Goal: Task Accomplishment & Management: Use online tool/utility

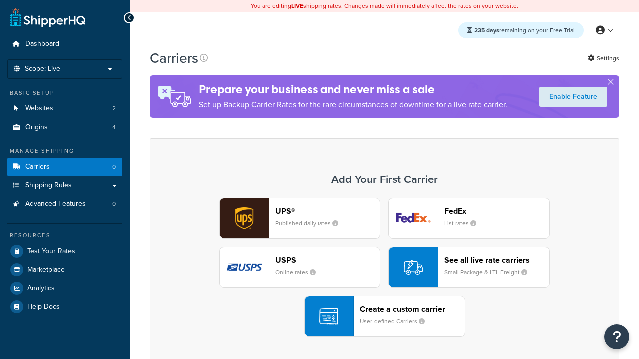
click at [384, 316] on div "Create a custom carrier User-defined Carriers" at bounding box center [412, 316] width 105 height 24
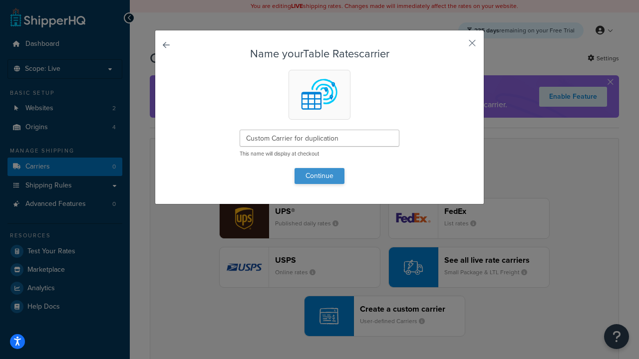
type input "Custom Carrier for duplication"
click at [319, 176] on button "Continue" at bounding box center [319, 176] width 50 height 16
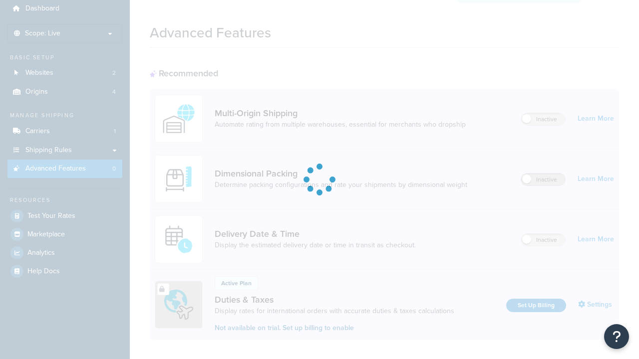
click at [543, 174] on label "Inactive" at bounding box center [543, 180] width 44 height 12
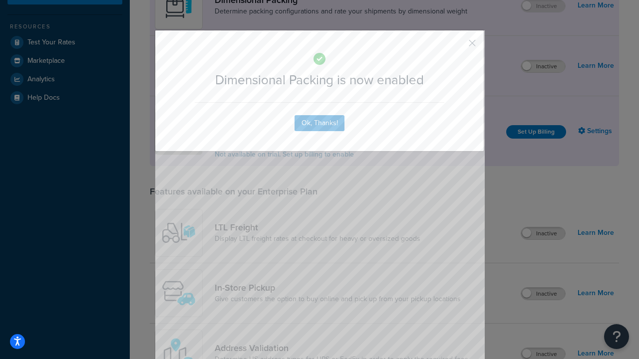
scroll to position [228, 0]
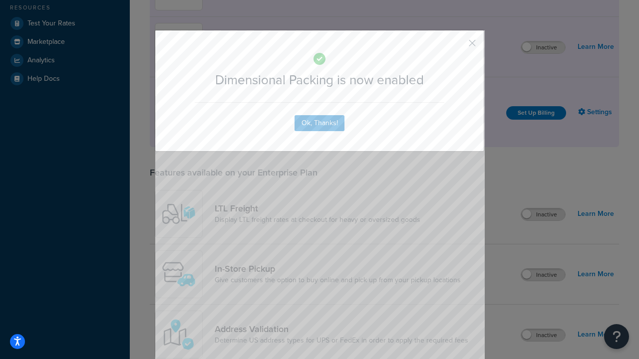
click at [457, 46] on button "button" at bounding box center [457, 46] width 2 height 2
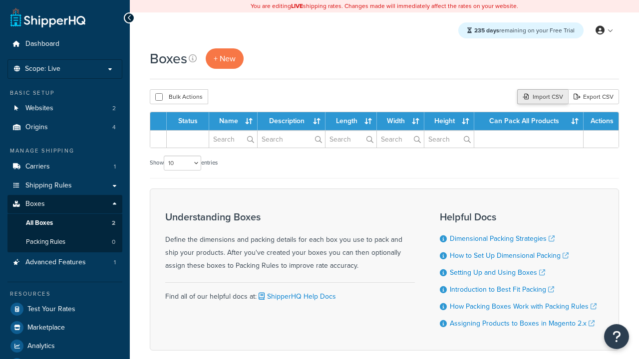
click at [541, 97] on div "Import CSV" at bounding box center [542, 96] width 51 height 15
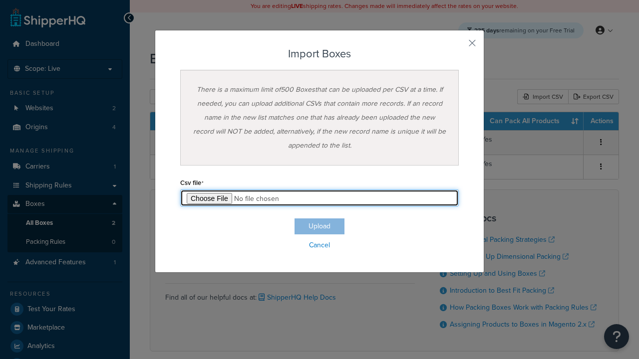
click at [319, 198] on input "file" at bounding box center [319, 198] width 278 height 17
type input "C:\fakepath\importBoxesSuccess.csv"
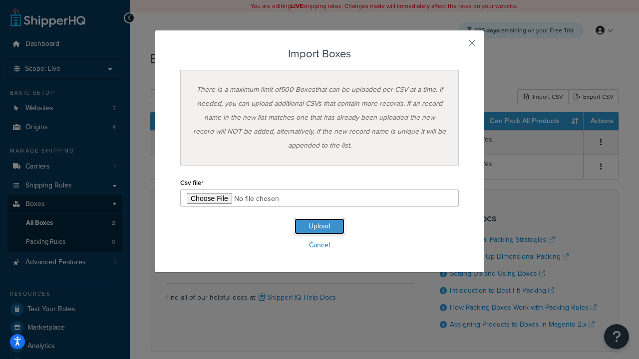
click at [319, 227] on button "Upload" at bounding box center [319, 227] width 50 height 16
